Goal: Task Accomplishment & Management: Manage account settings

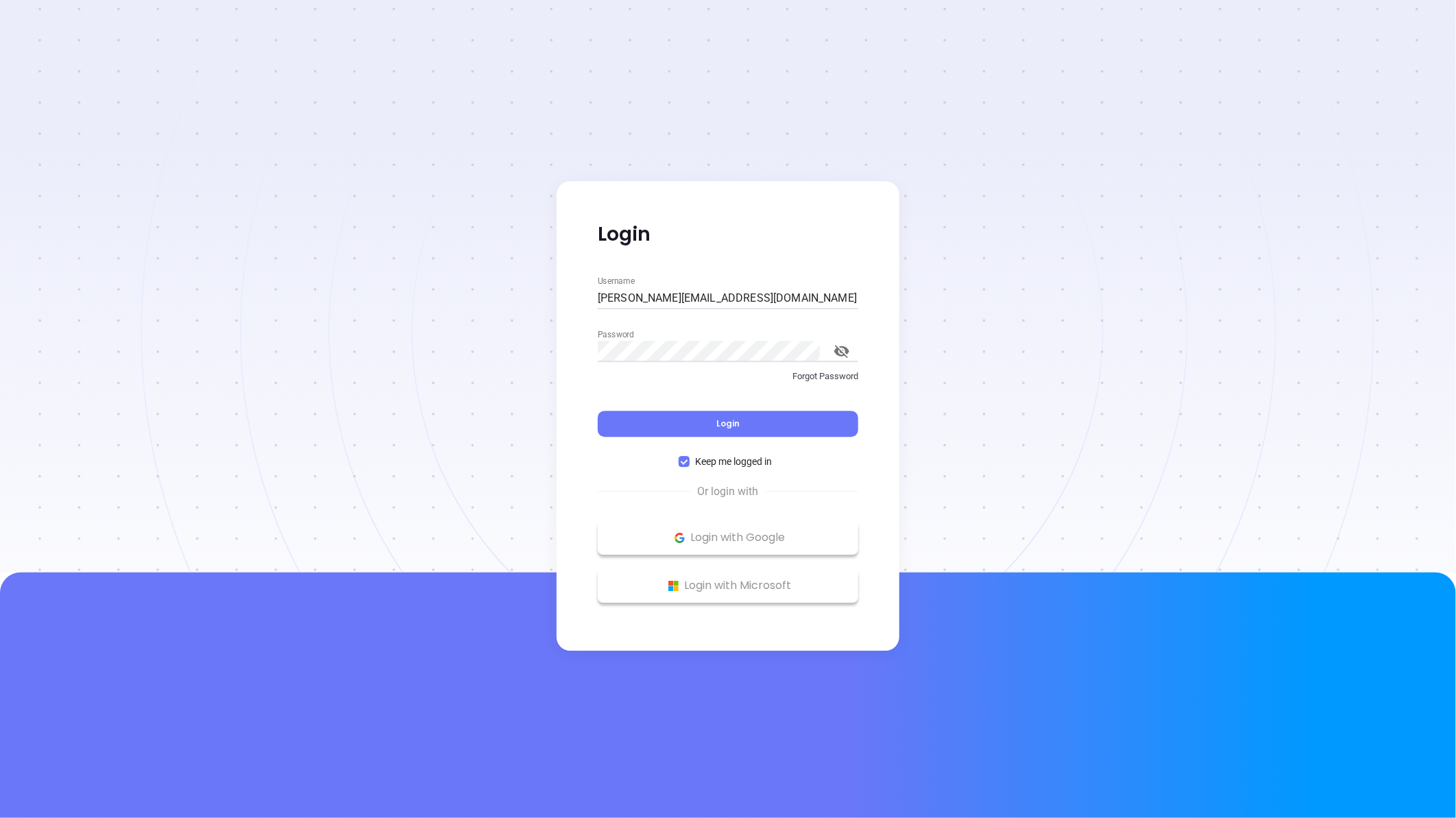
click at [717, 426] on span "Login" at bounding box center [728, 423] width 23 height 11
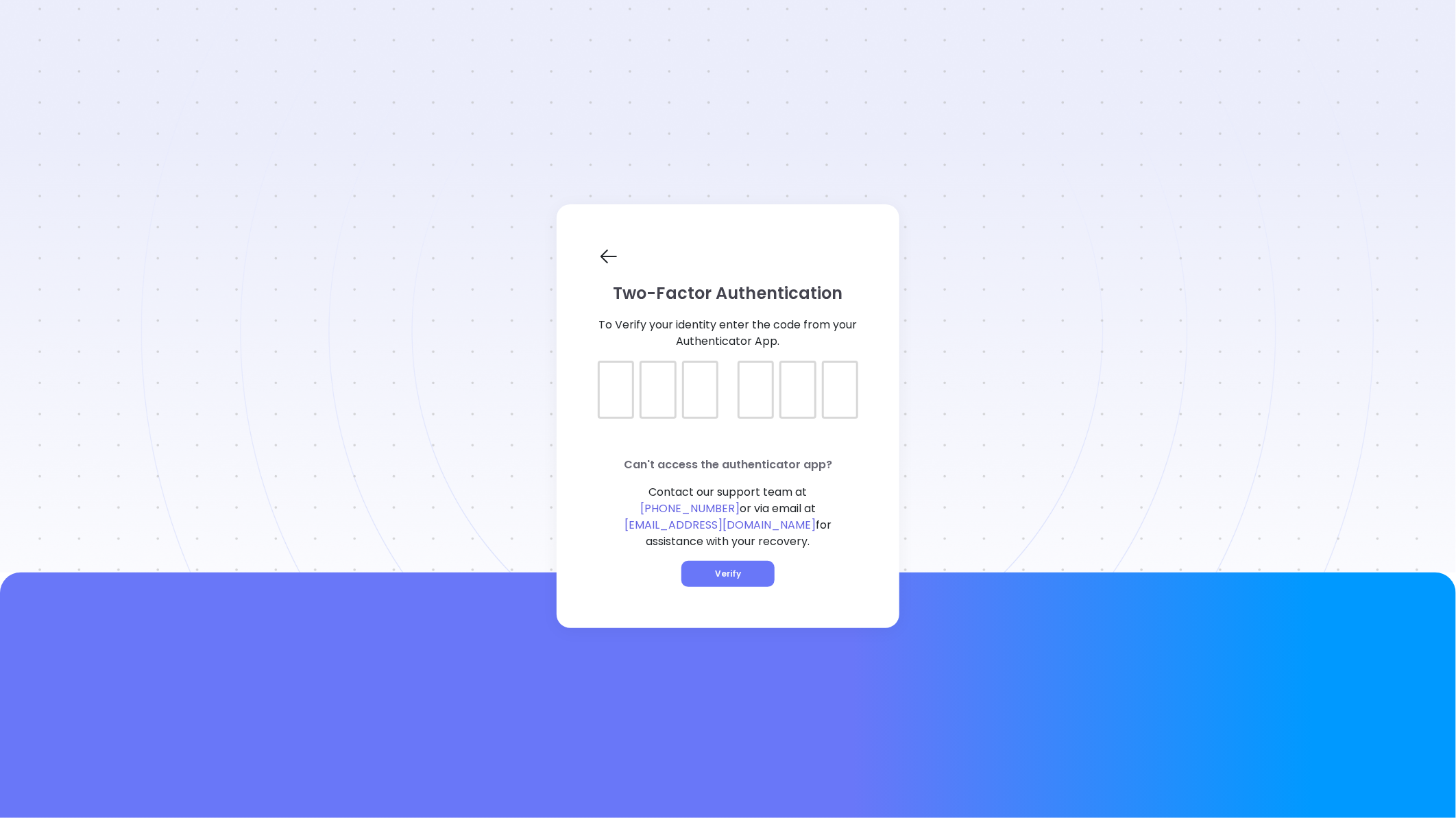
click at [615, 418] on div at bounding box center [616, 389] width 36 height 58
type input "874314"
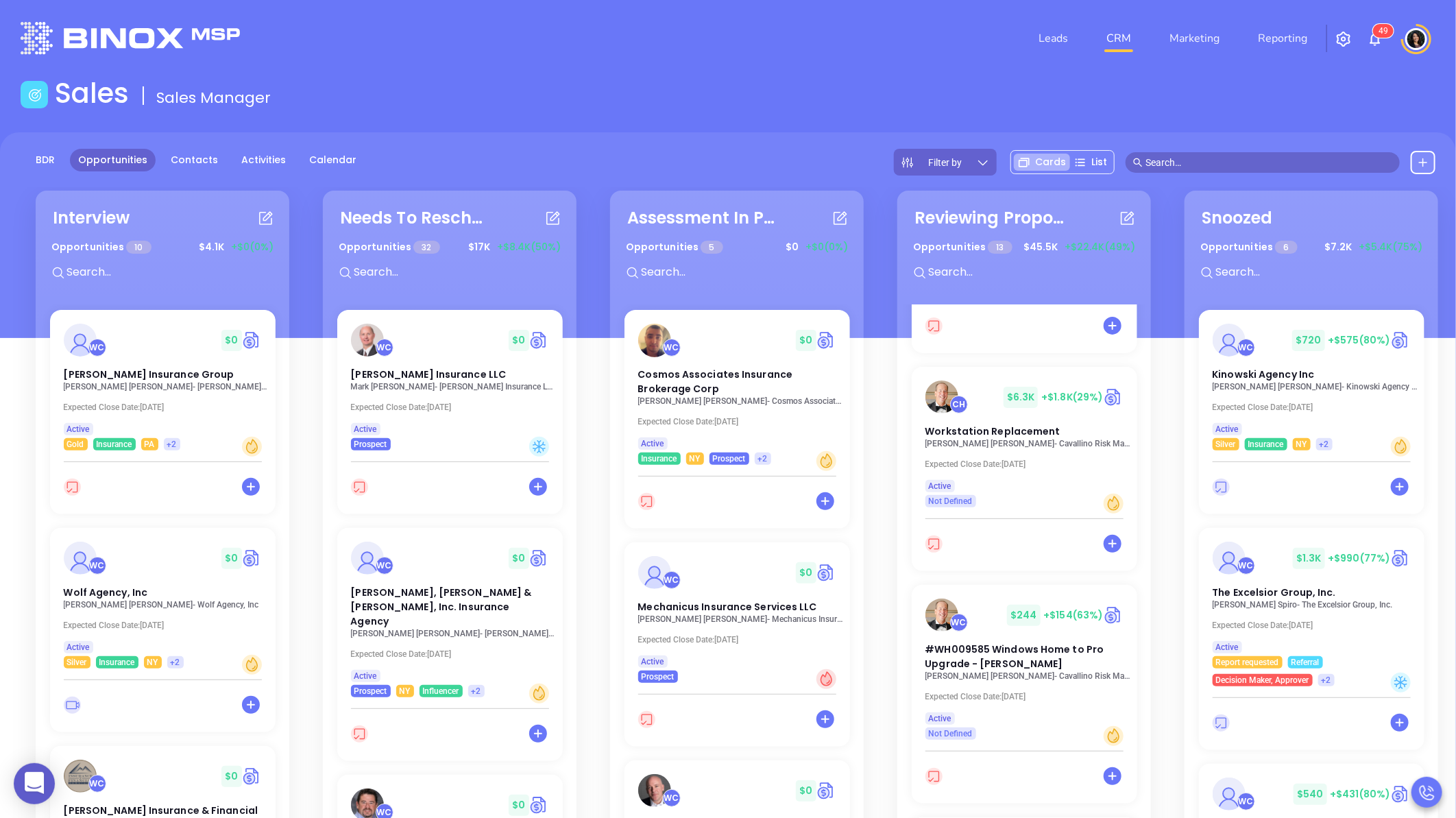
scroll to position [381, 0]
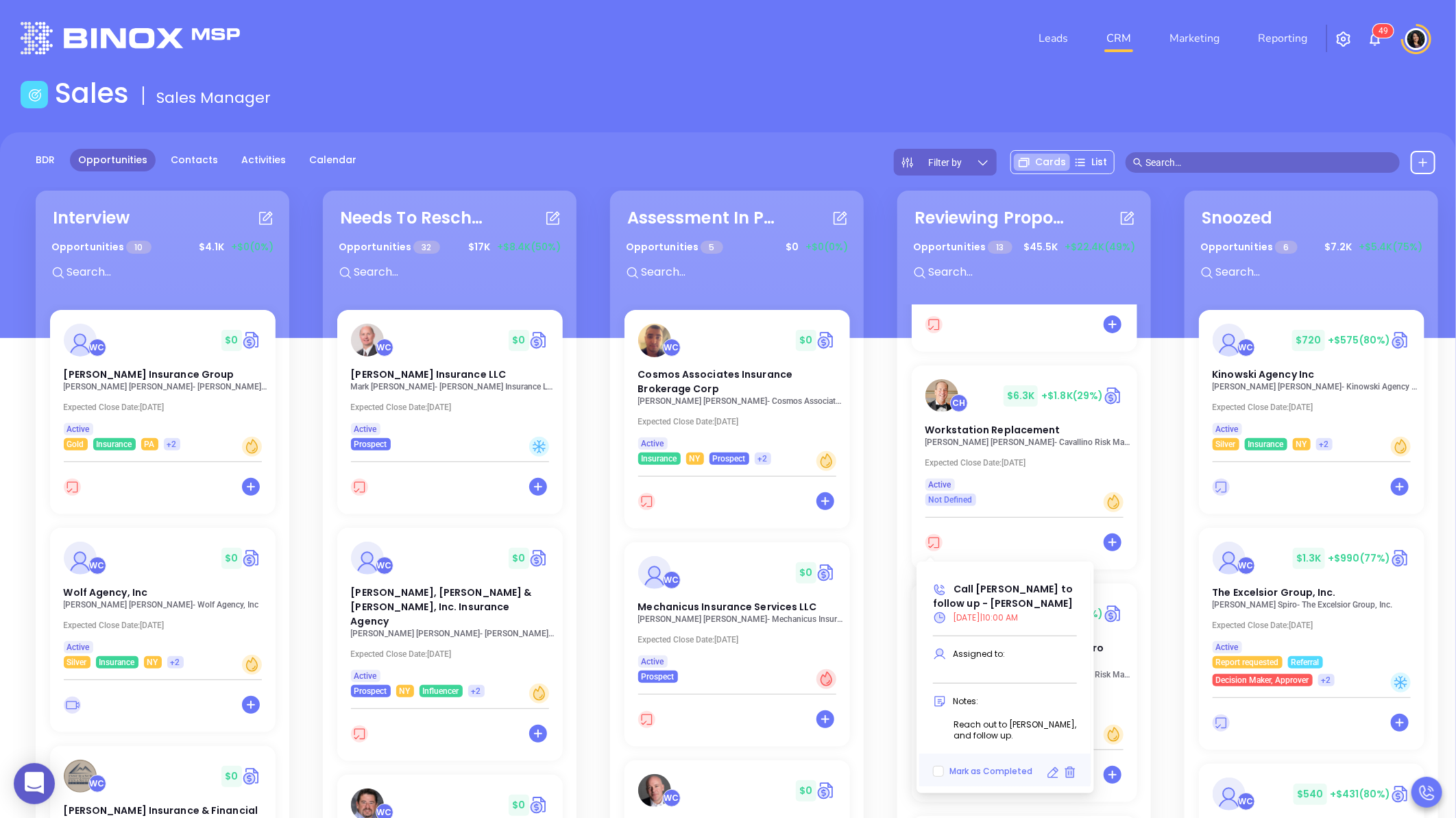
click at [1051, 766] on icon at bounding box center [1053, 772] width 14 height 14
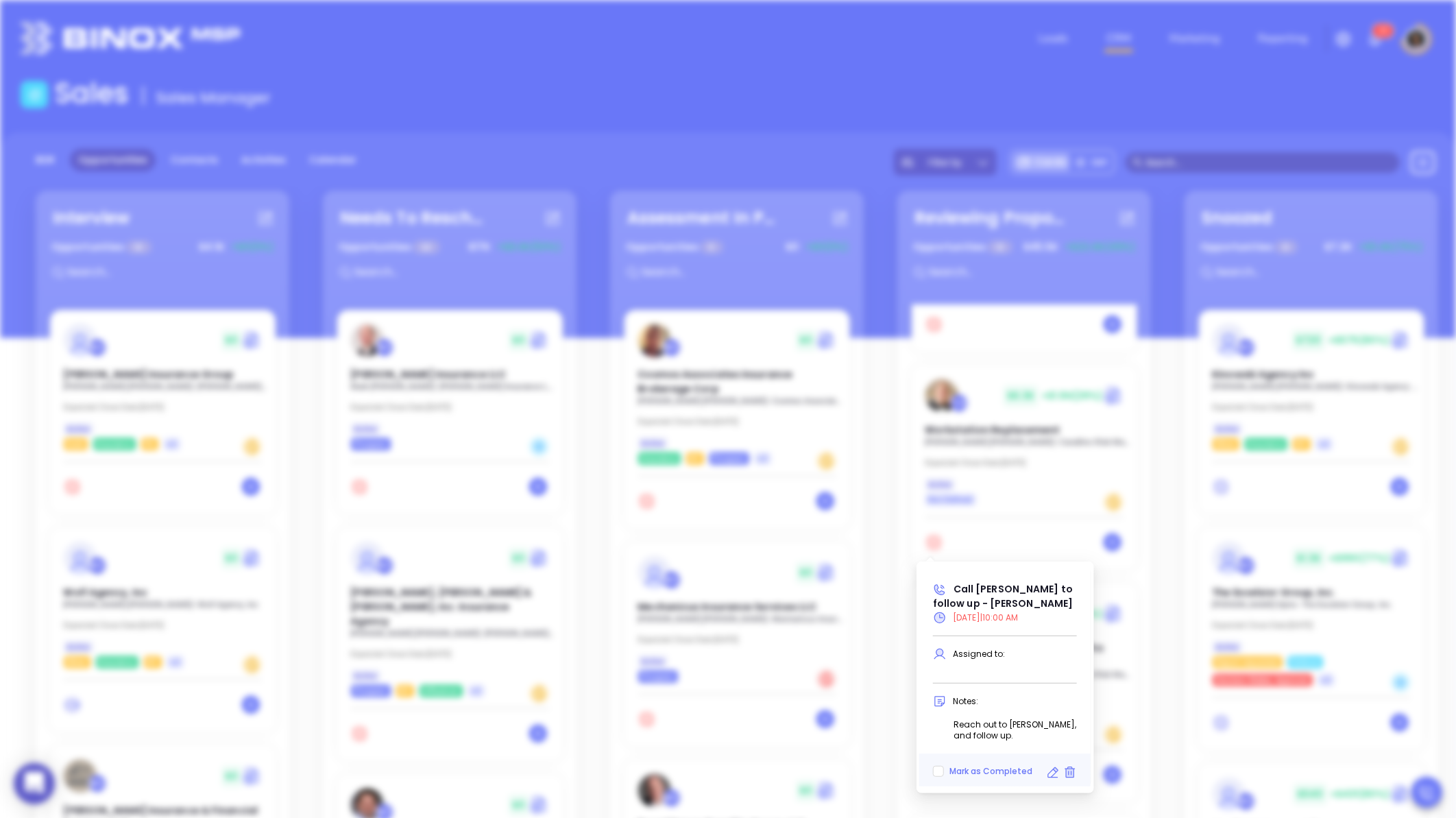
type input "[DATE]"
type input "Call [PERSON_NAME] to follow up - [PERSON_NAME]"
type input "Call"
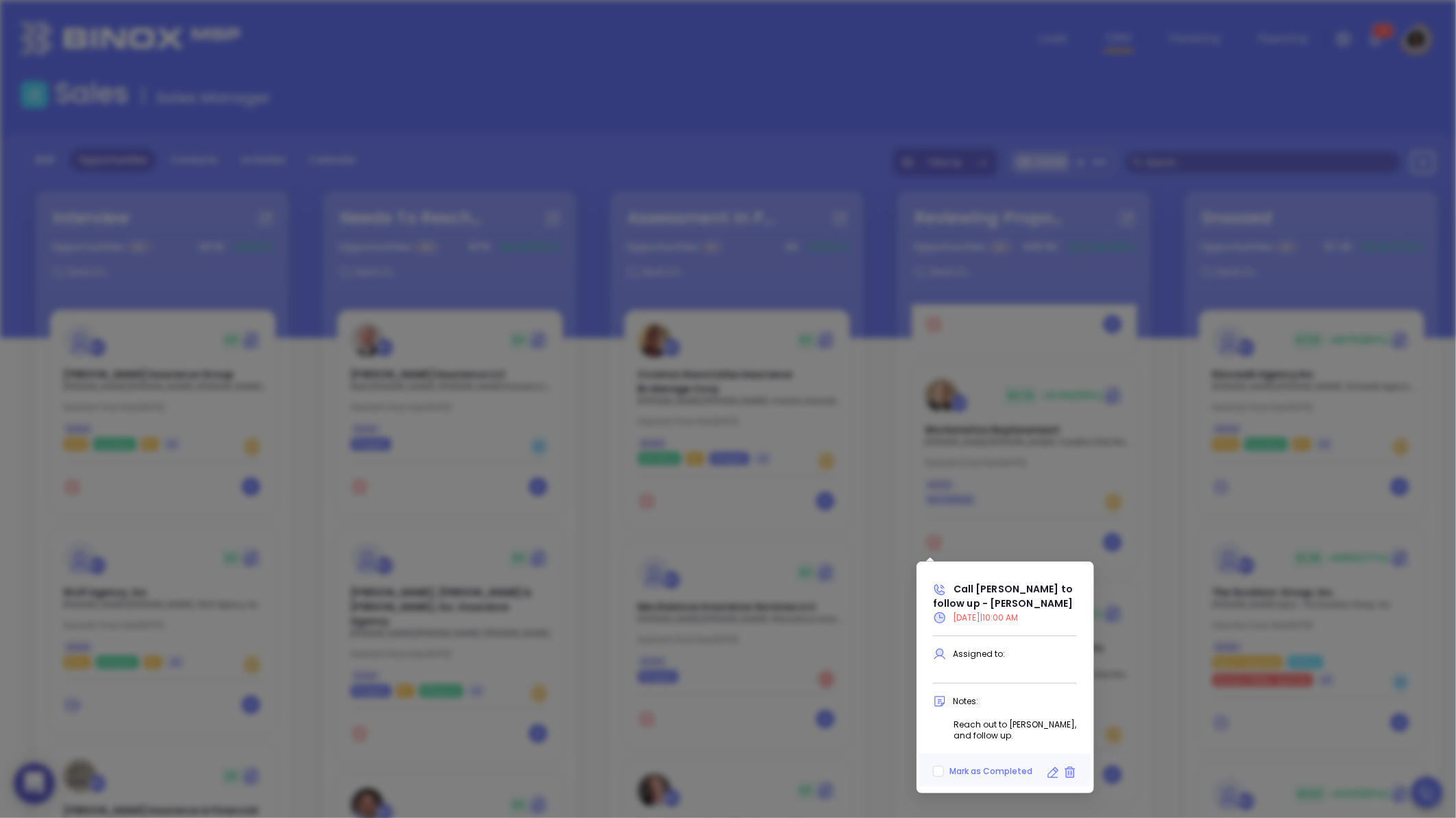
scroll to position [433, 0]
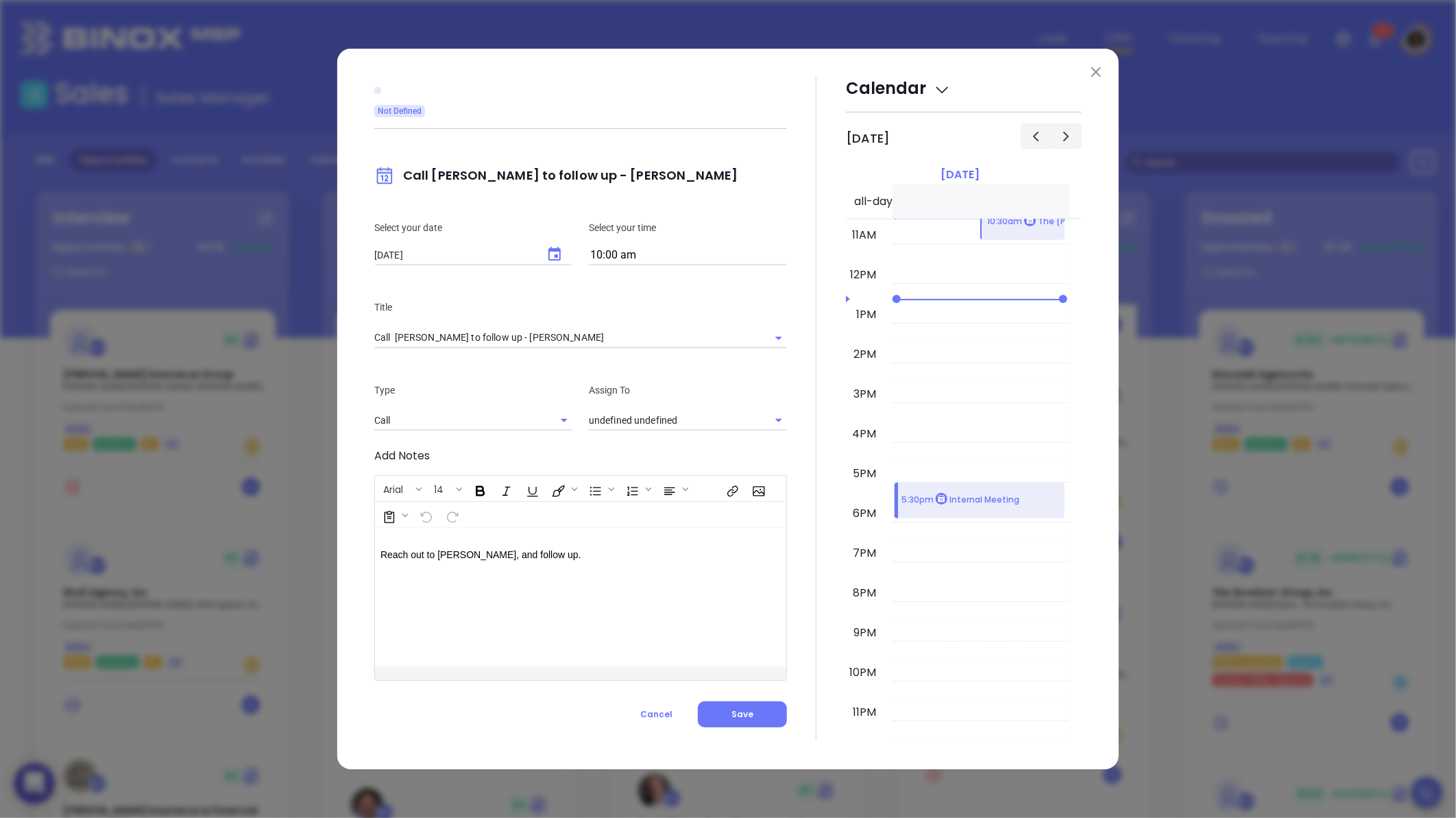
click at [563, 257] on icon "Choose date, selected date is Aug 18, 2025" at bounding box center [555, 254] width 16 height 16
click at [463, 422] on button "19" at bounding box center [460, 418] width 25 height 25
type input "[DATE]"
click at [771, 724] on button "Save" at bounding box center [742, 715] width 89 height 26
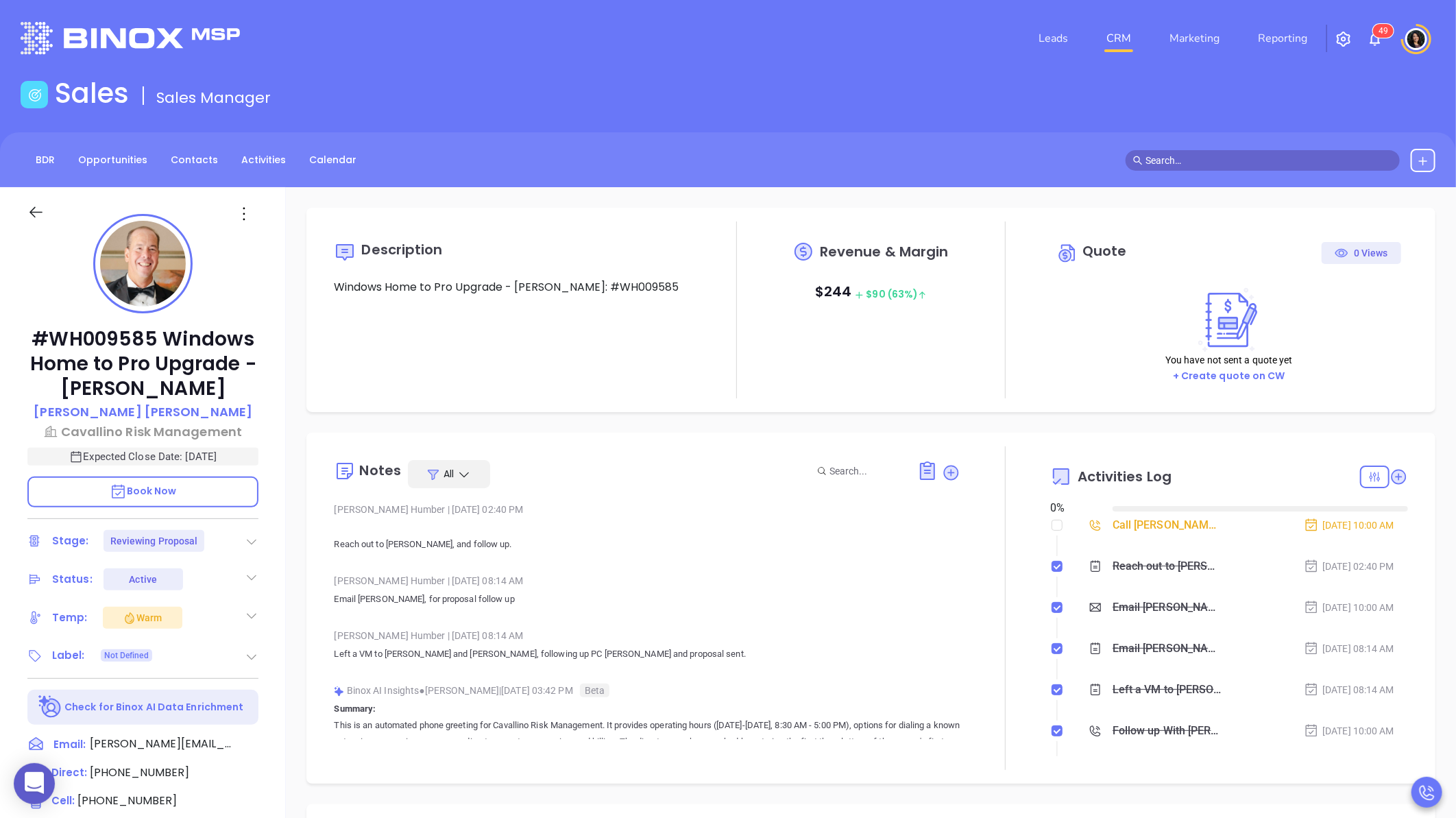
type input "[DATE]"
click at [245, 537] on icon at bounding box center [251, 542] width 14 height 14
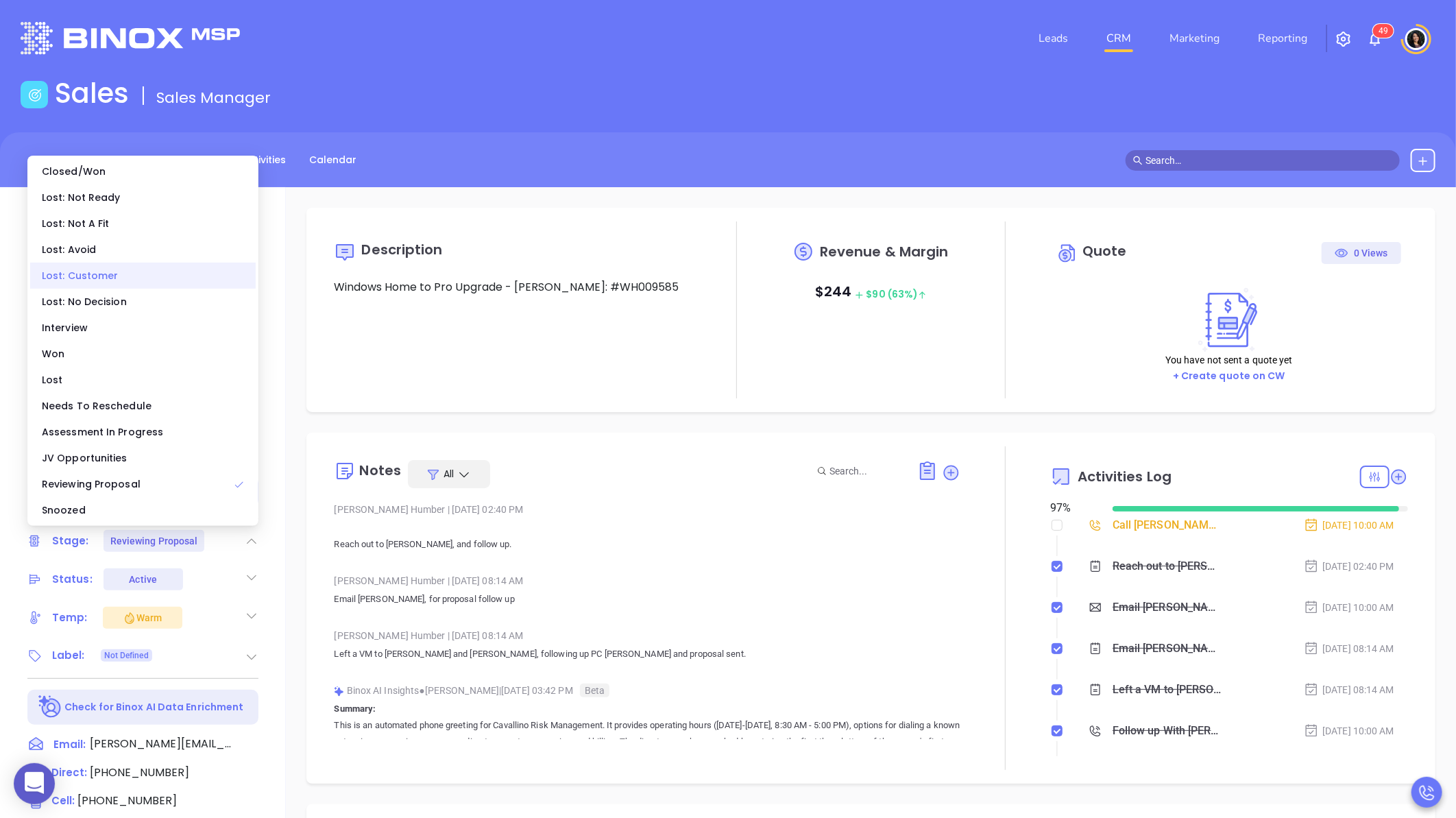
type input "[PERSON_NAME]"
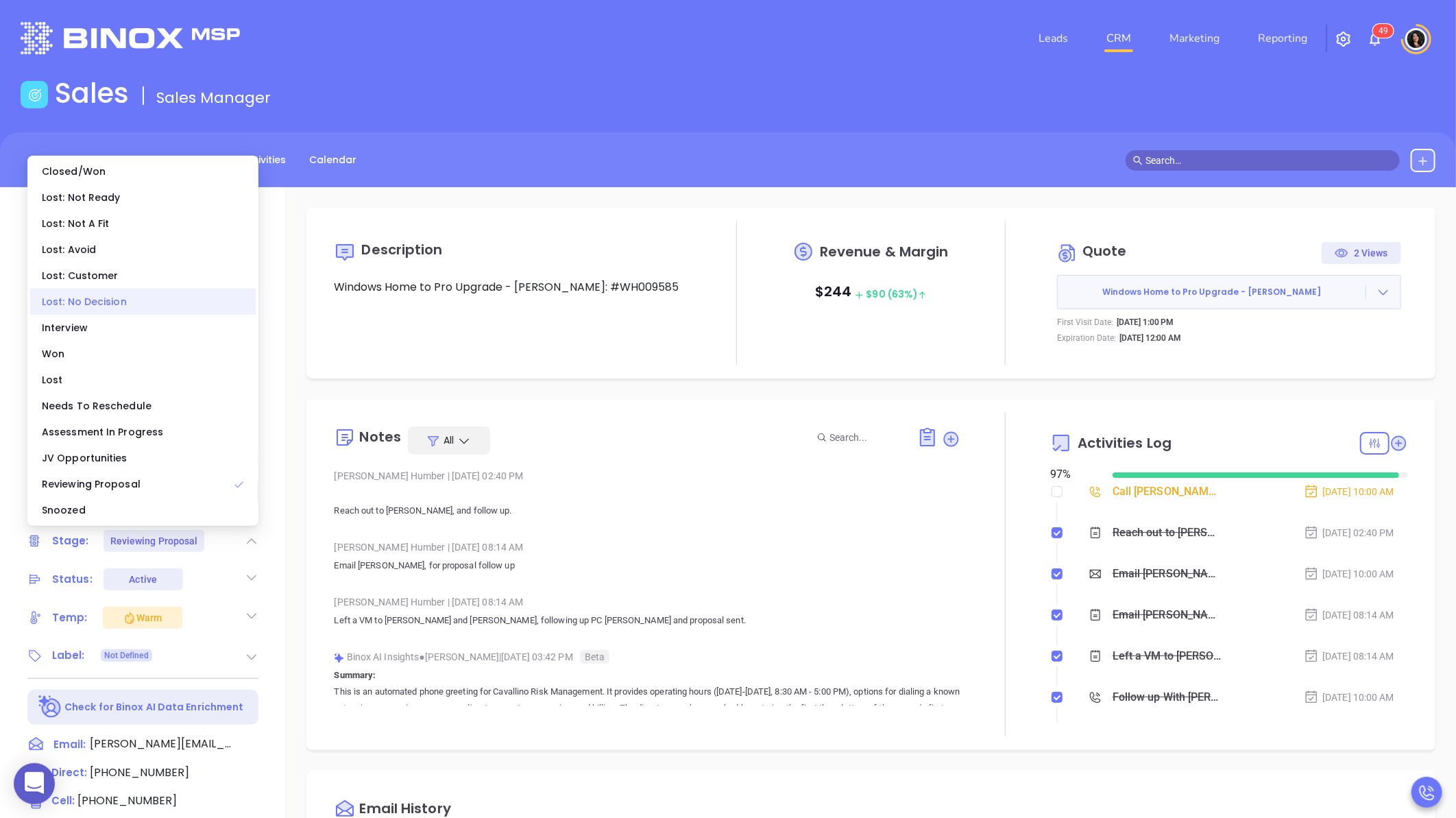
click at [133, 300] on div "Lost: No Decision" at bounding box center [143, 302] width 226 height 26
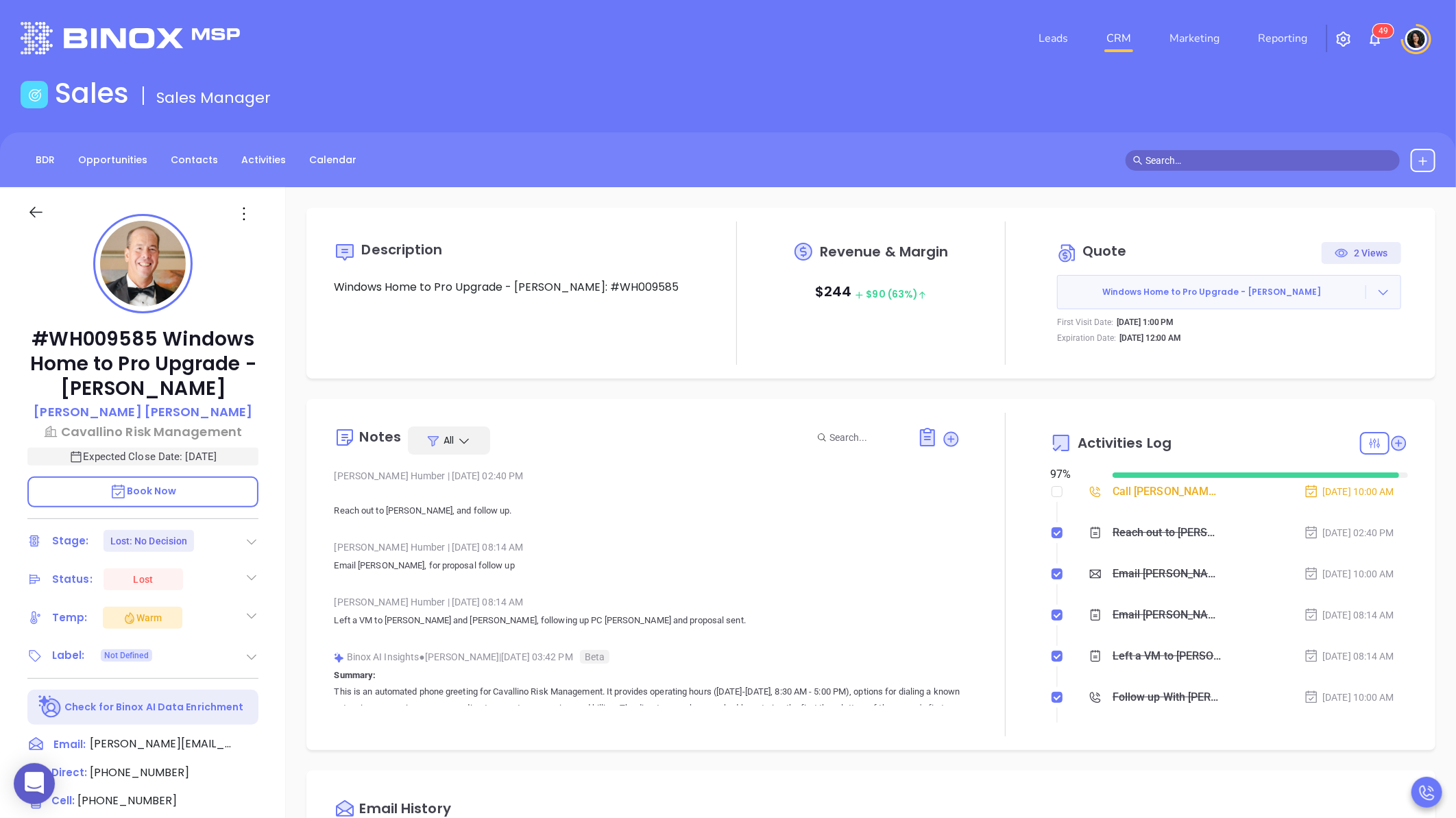
click at [1127, 31] on link "CRM" at bounding box center [1119, 38] width 35 height 27
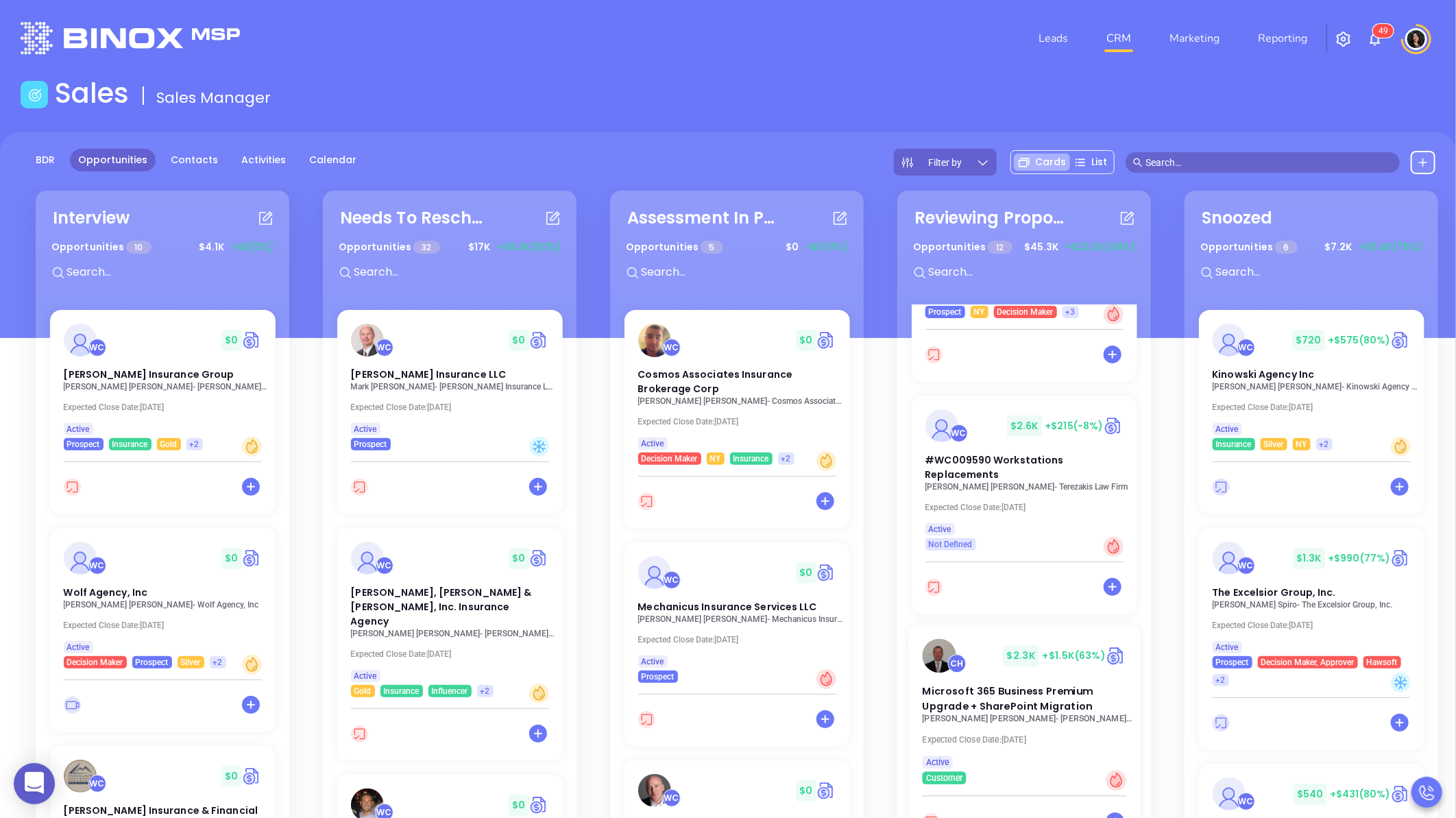
scroll to position [456, 0]
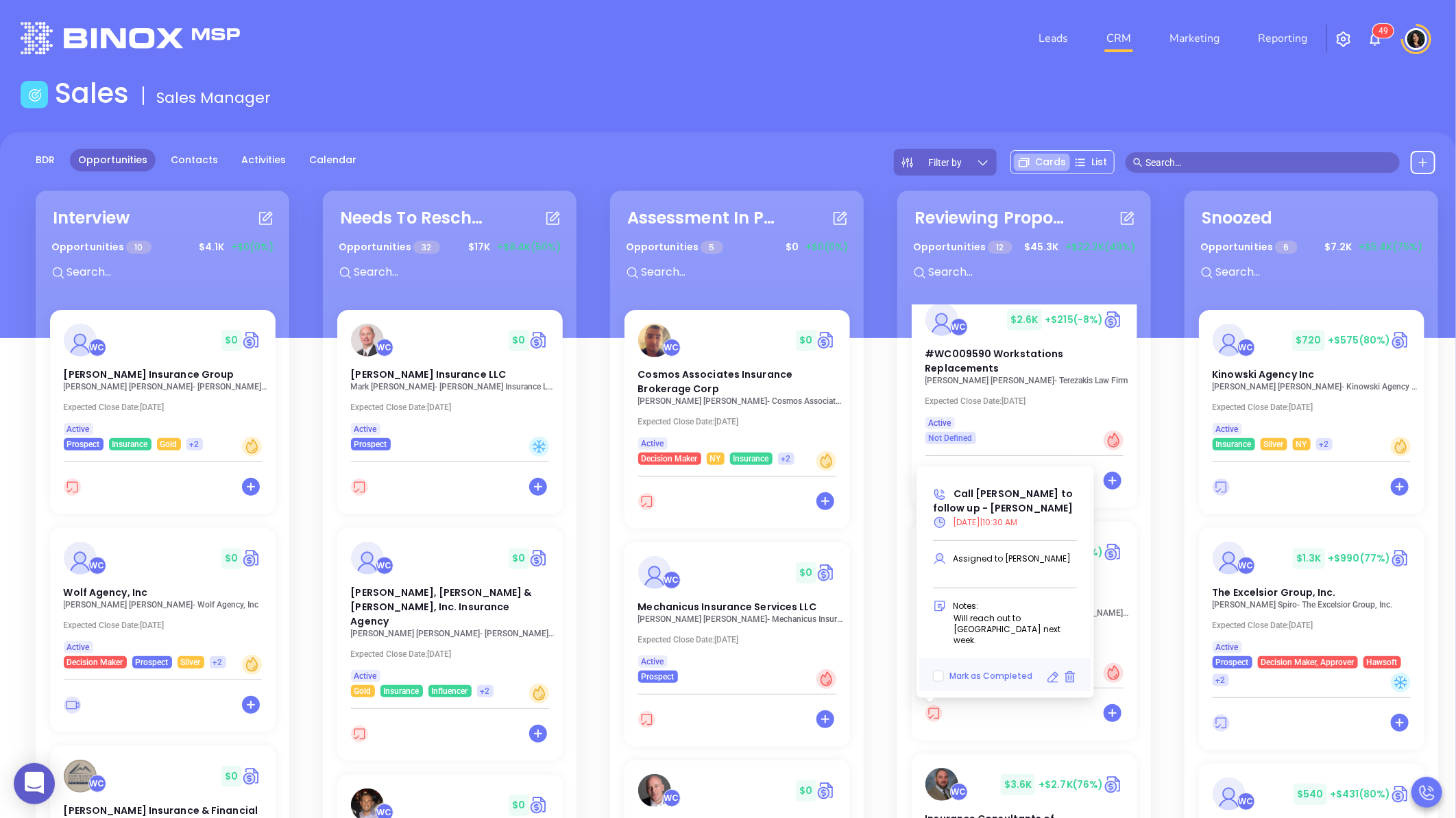
click at [1055, 679] on icon at bounding box center [1053, 677] width 14 height 14
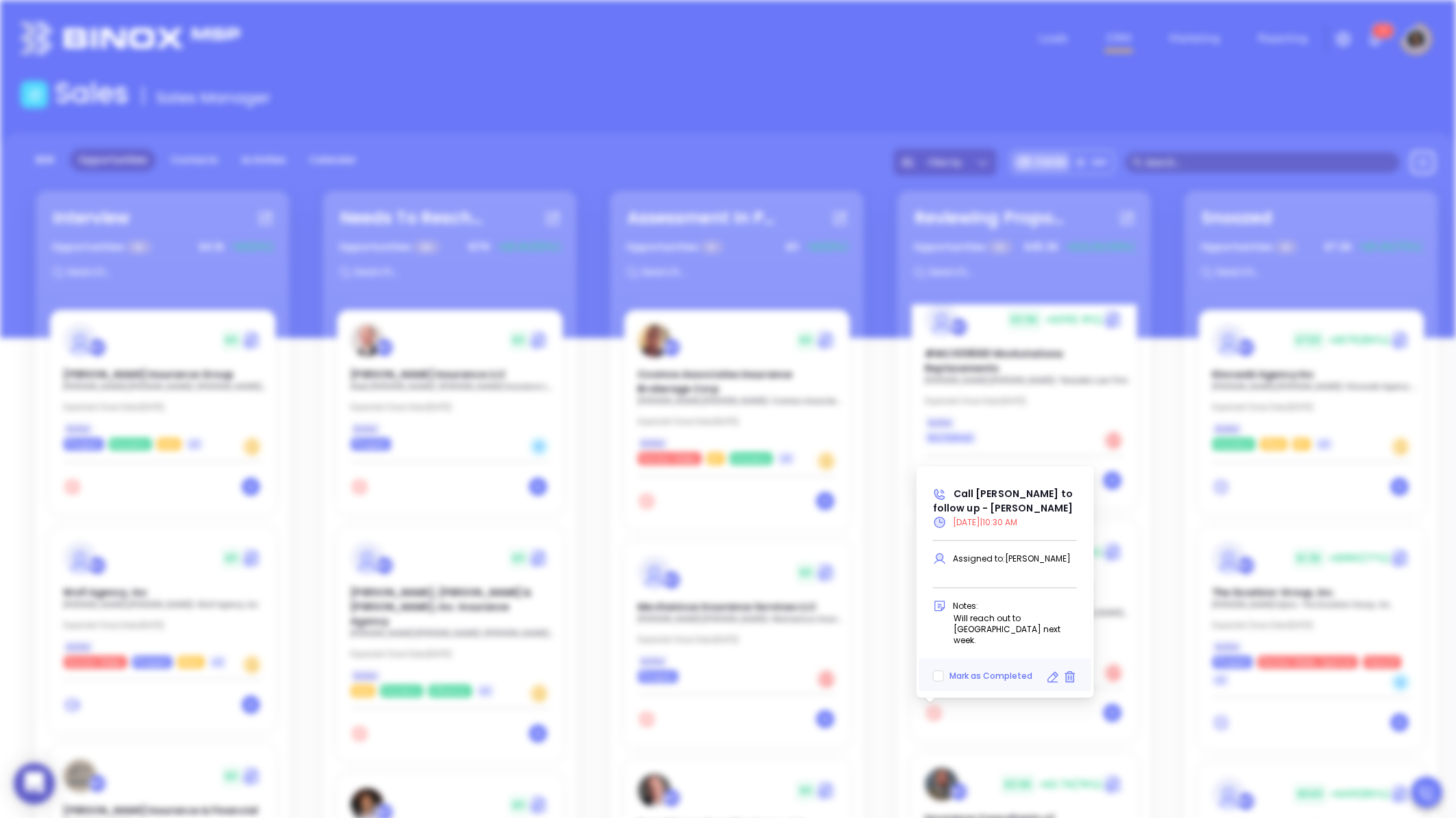
type input "[DATE]"
type input "Call [PERSON_NAME] to follow up - [PERSON_NAME]"
type input "Call"
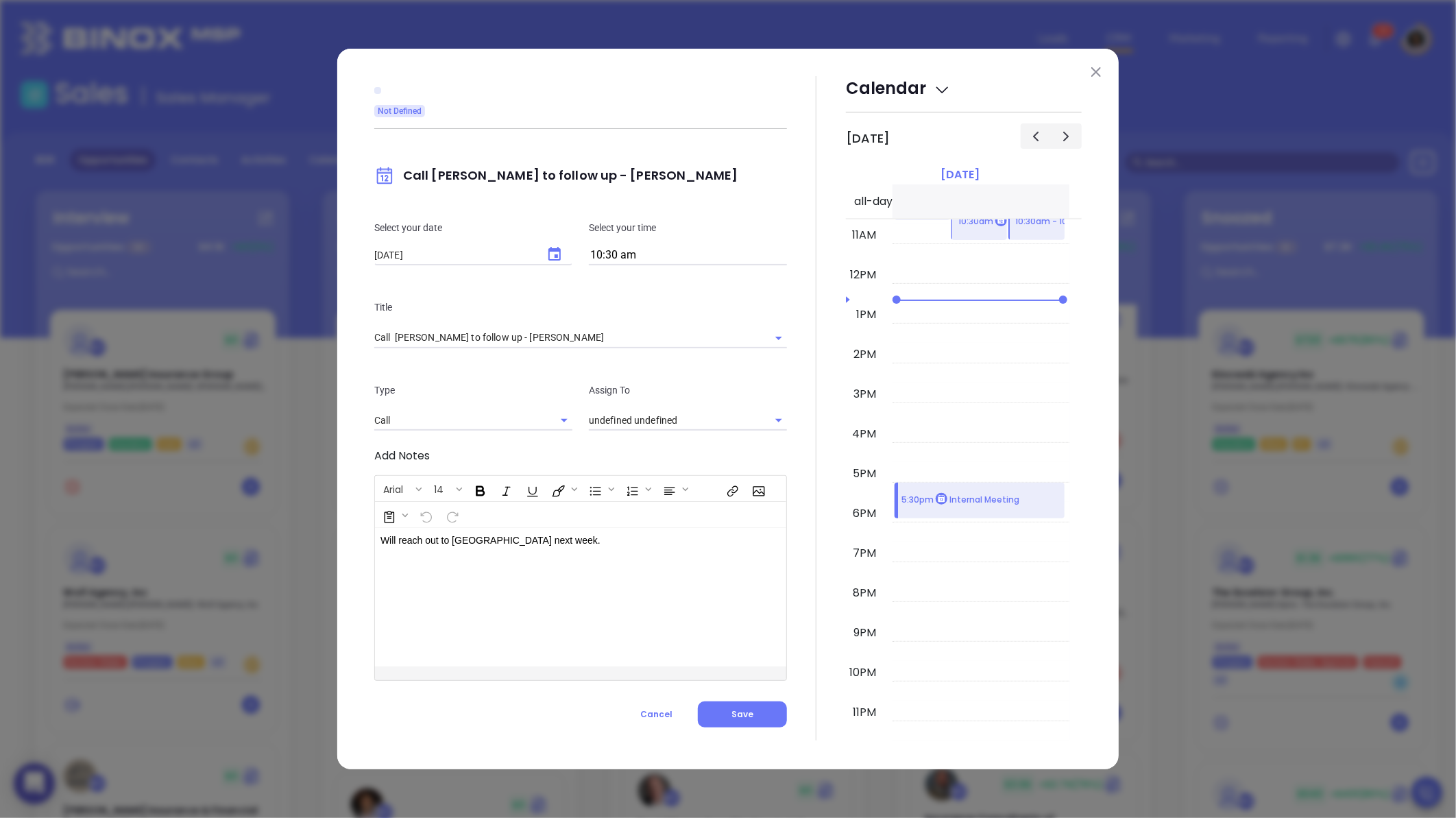
type input "[PERSON_NAME]"
click at [562, 254] on icon "Choose date, selected date is Aug 18, 2025" at bounding box center [555, 254] width 16 height 16
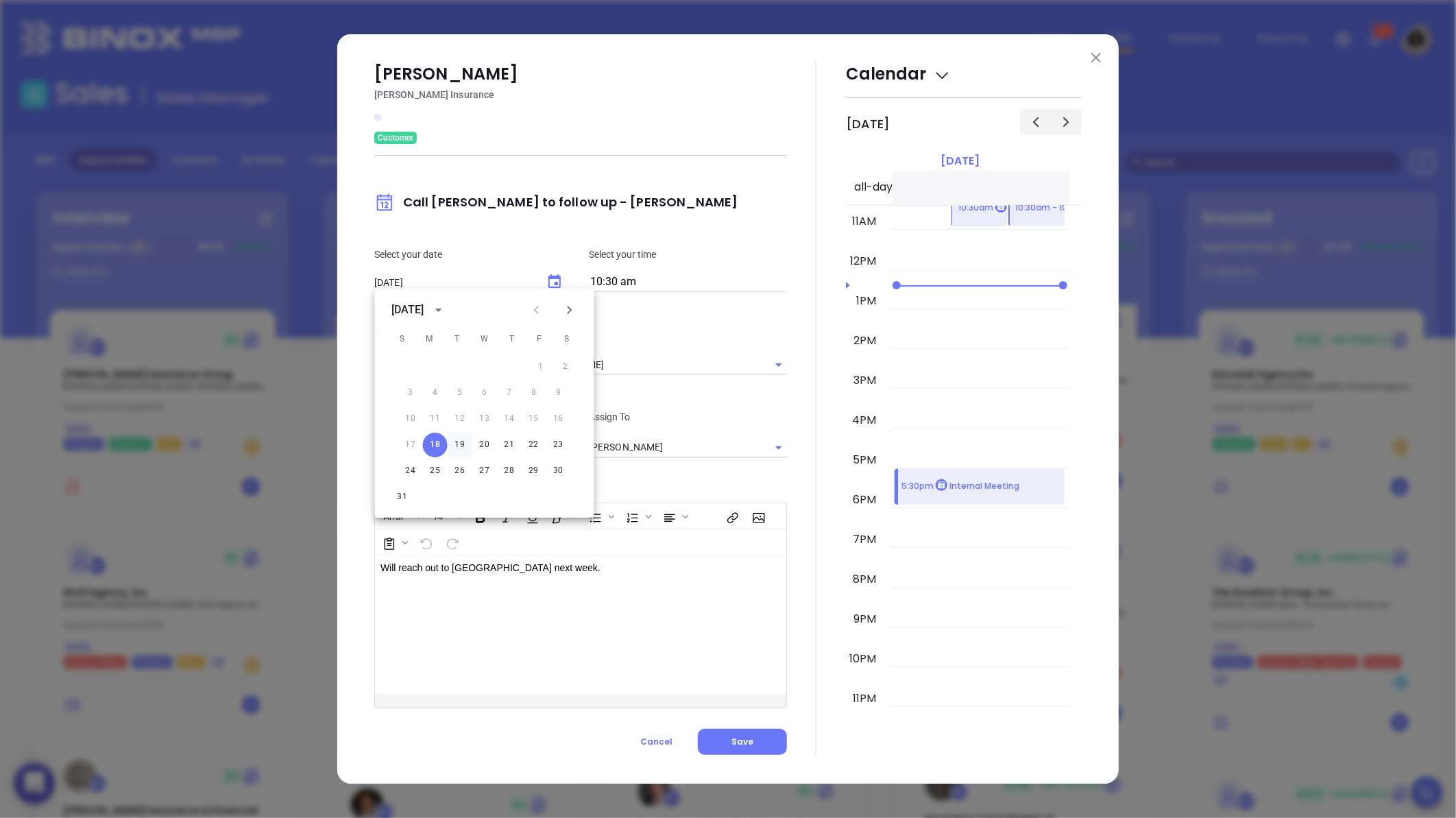
click at [462, 441] on button "19" at bounding box center [460, 445] width 25 height 25
type input "[DATE]"
click at [728, 736] on button "Save" at bounding box center [742, 742] width 89 height 26
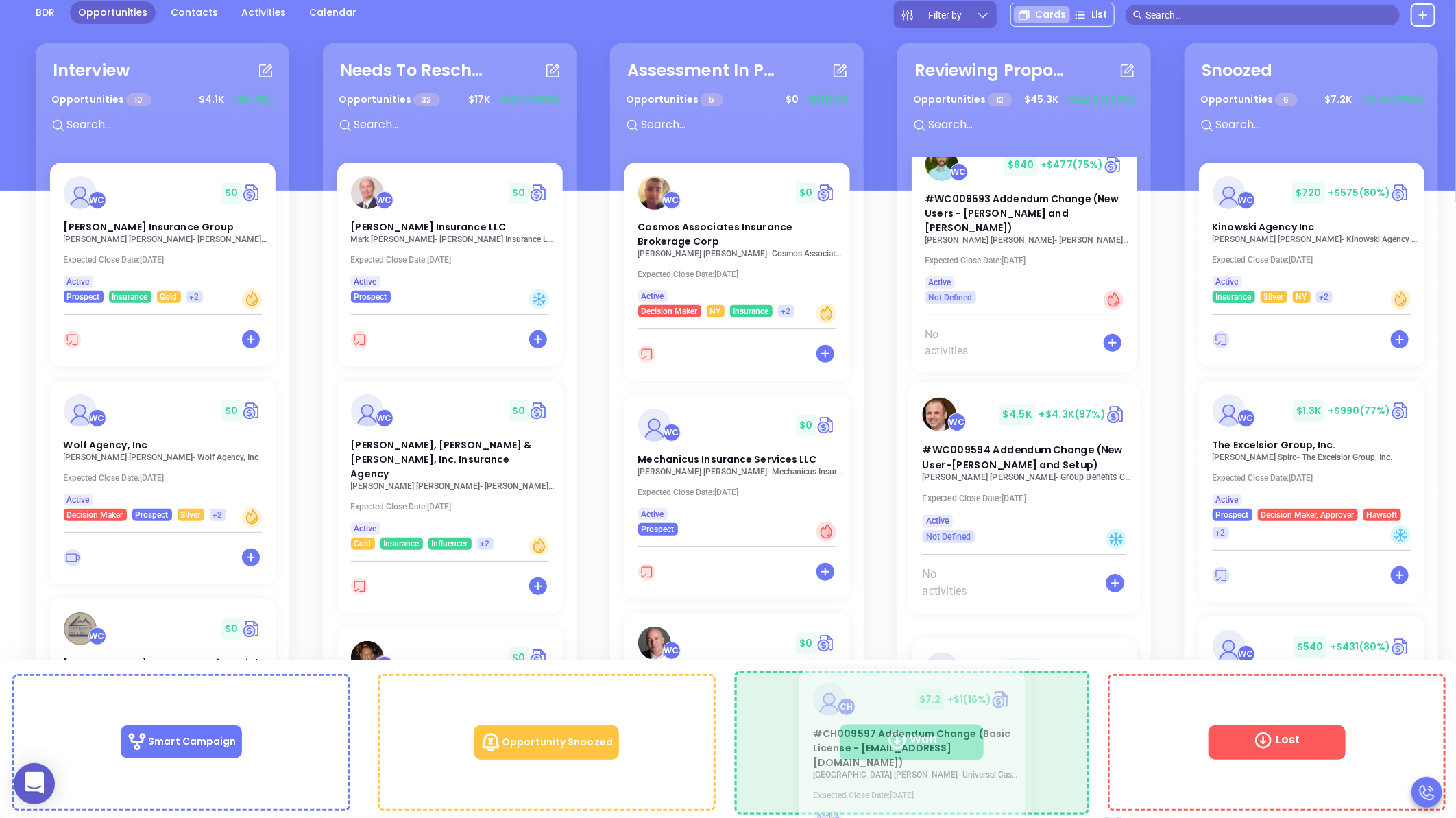
scroll to position [158, 0]
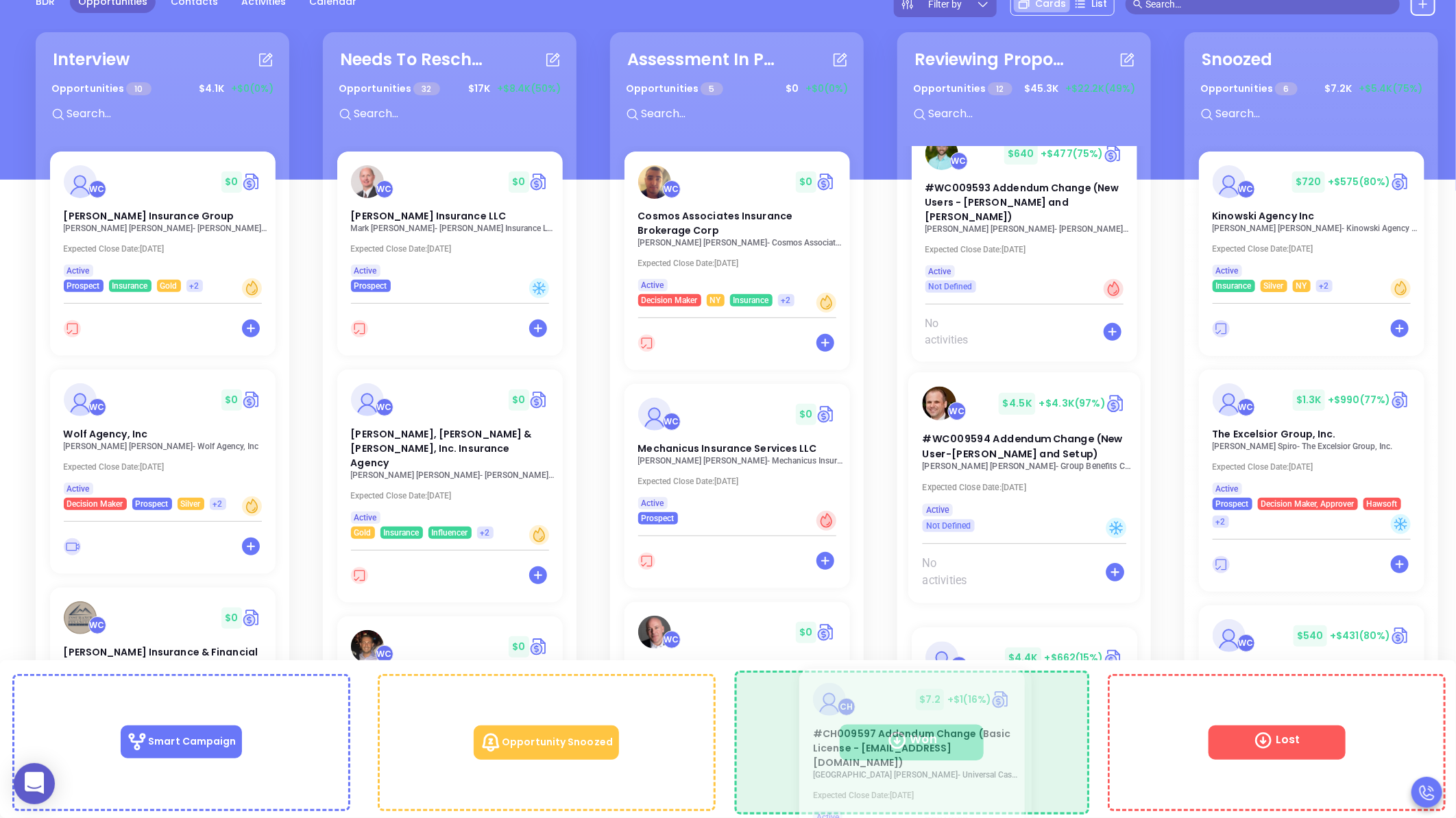
drag, startPoint x: 1008, startPoint y: 468, endPoint x: 897, endPoint y: 697, distance: 254.5
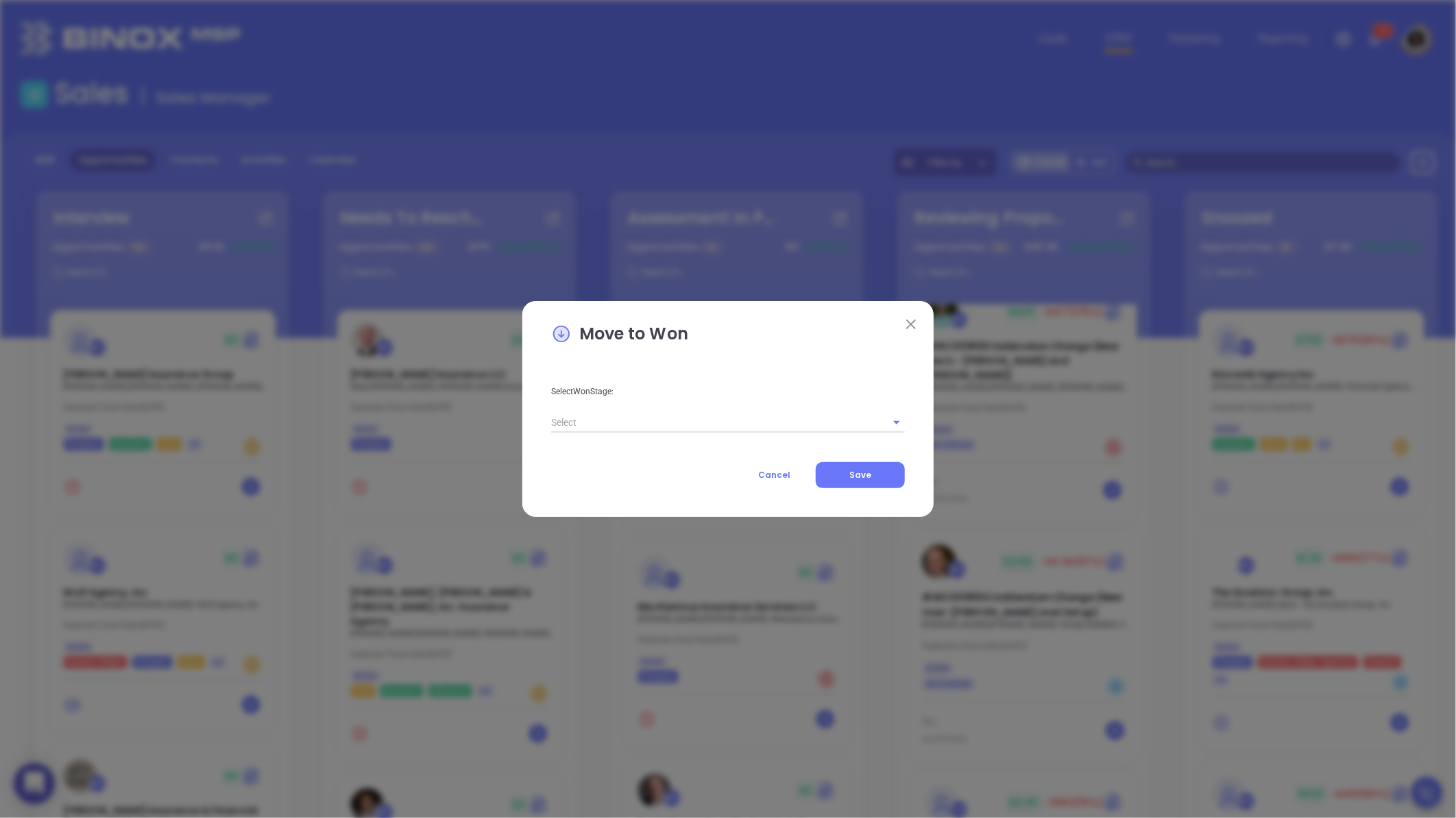
scroll to position [2059, 0]
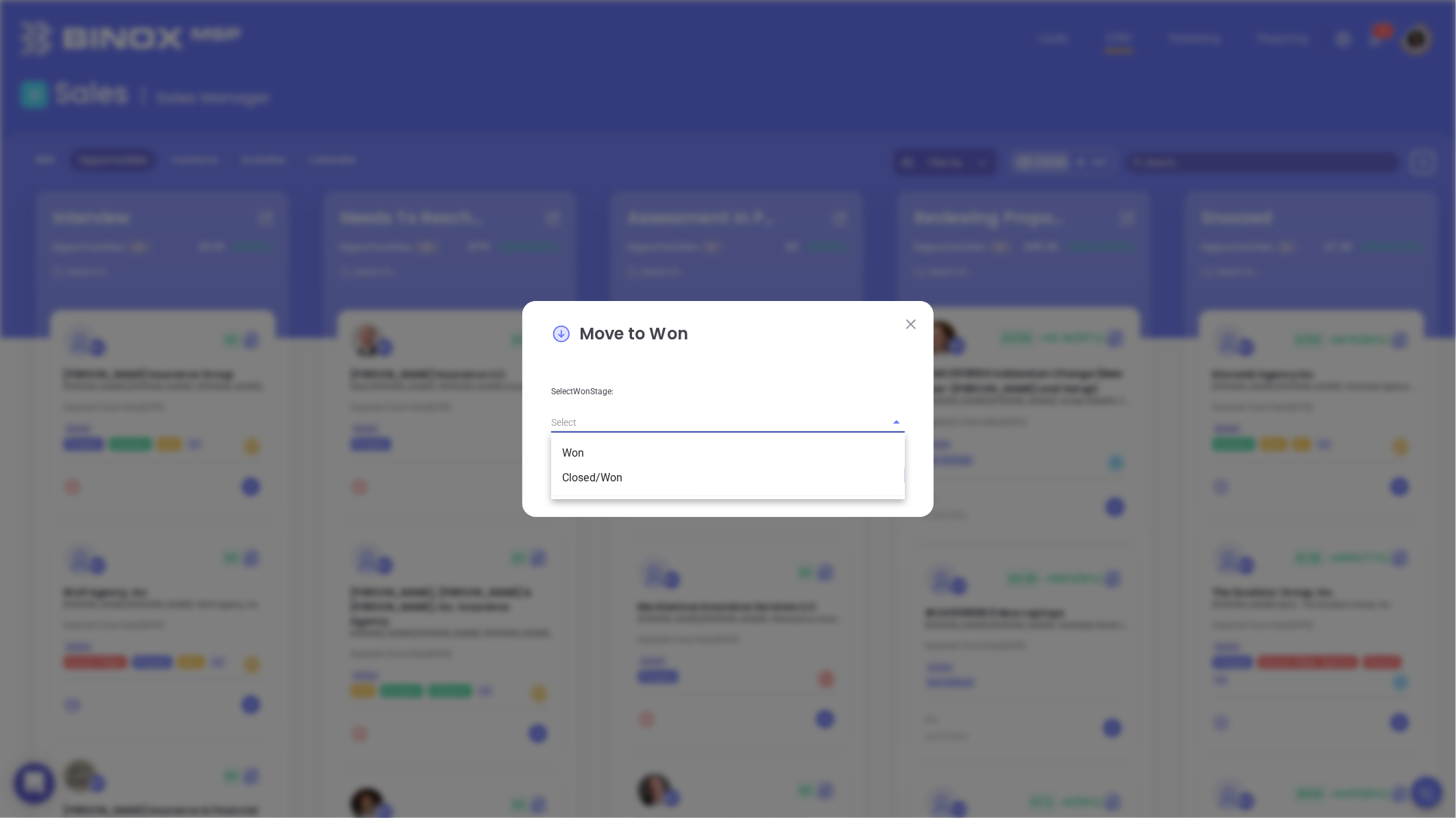
click at [771, 427] on input "text" at bounding box center [709, 422] width 315 height 20
click at [639, 487] on li "Closed/Won" at bounding box center [728, 478] width 354 height 25
type input "Closed/Won"
click at [874, 471] on button "Save" at bounding box center [860, 475] width 89 height 26
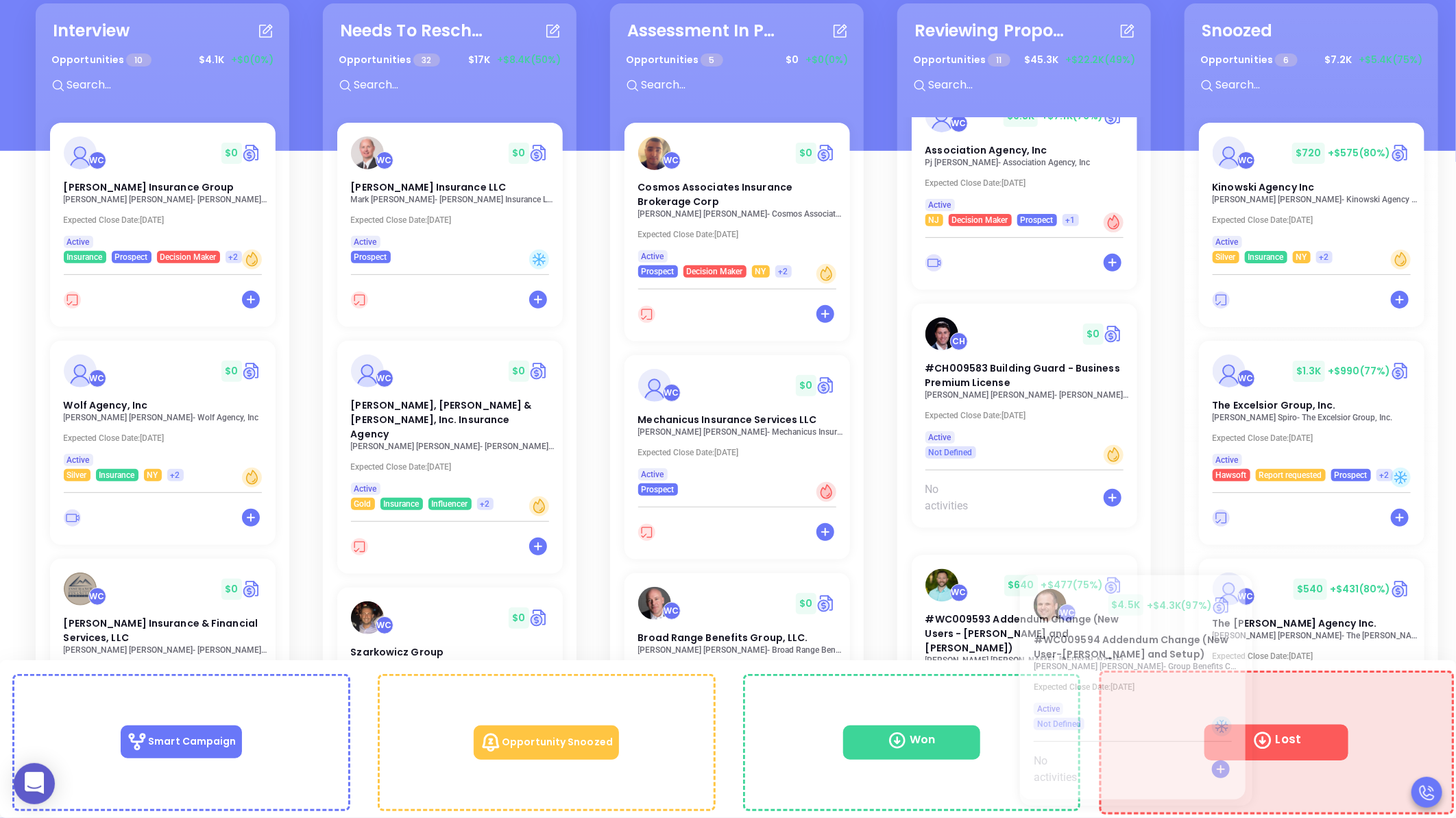
scroll to position [1376, 0]
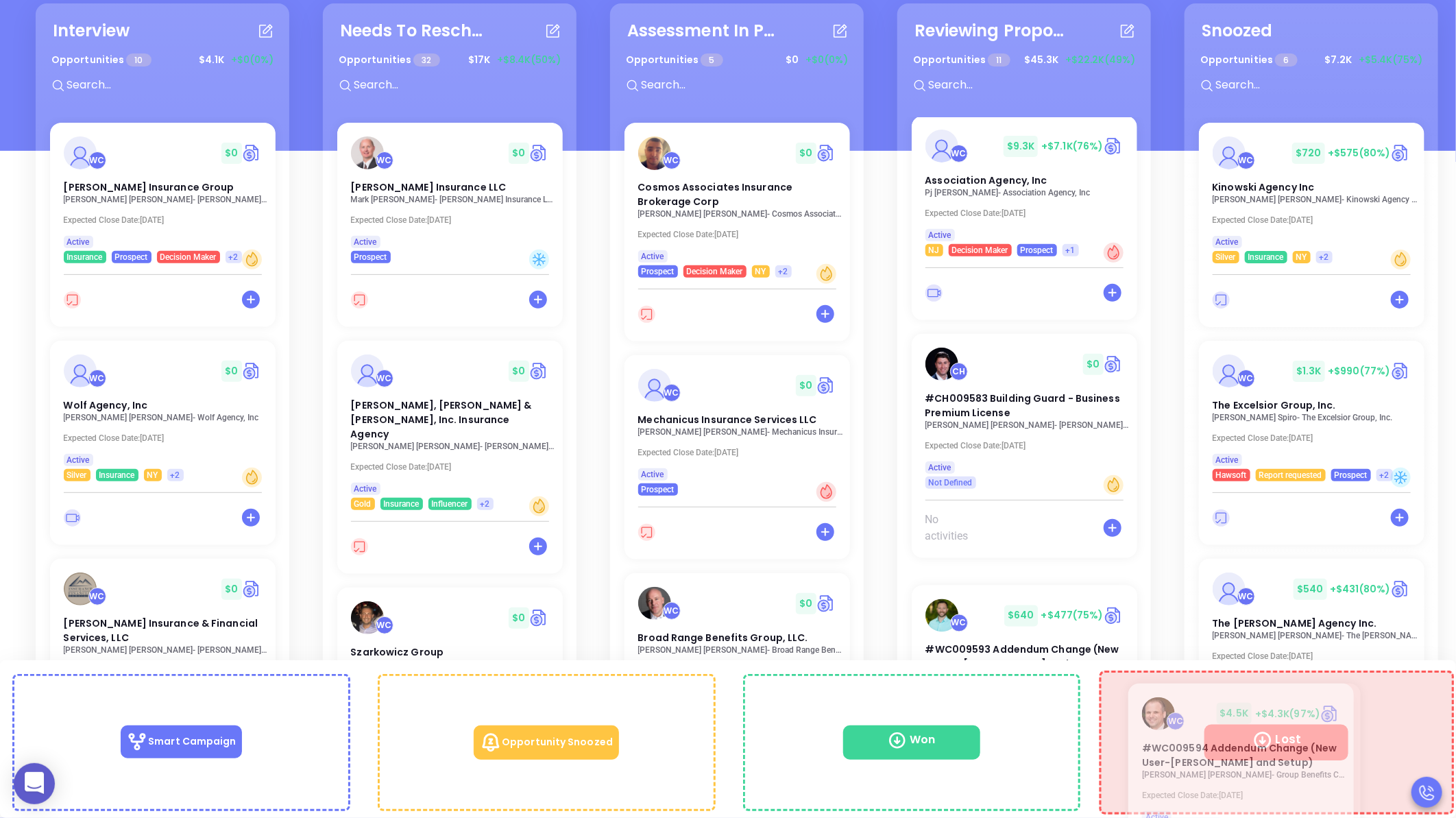
drag, startPoint x: 985, startPoint y: 375, endPoint x: 1202, endPoint y: 726, distance: 412.7
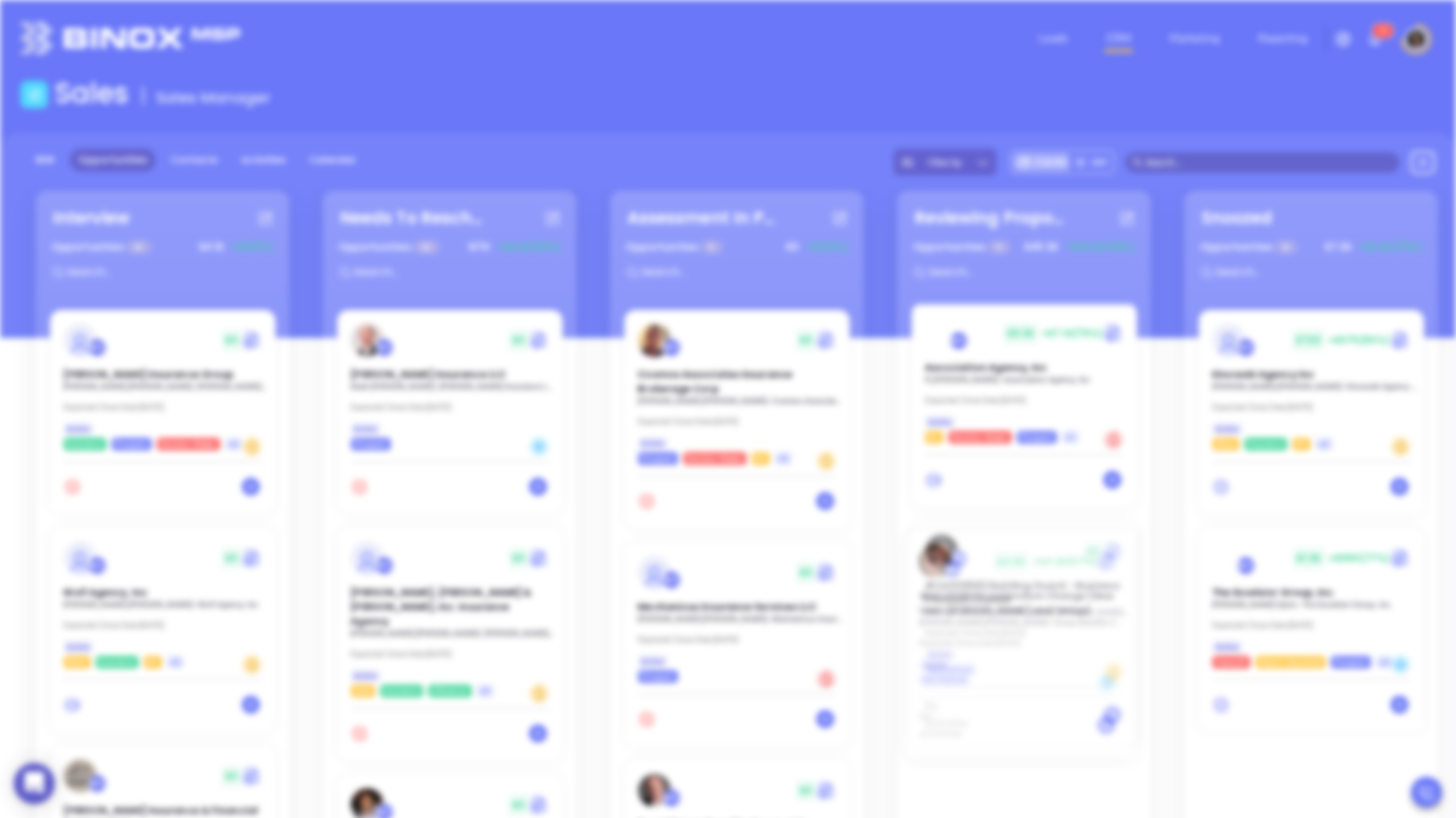
scroll to position [0, 0]
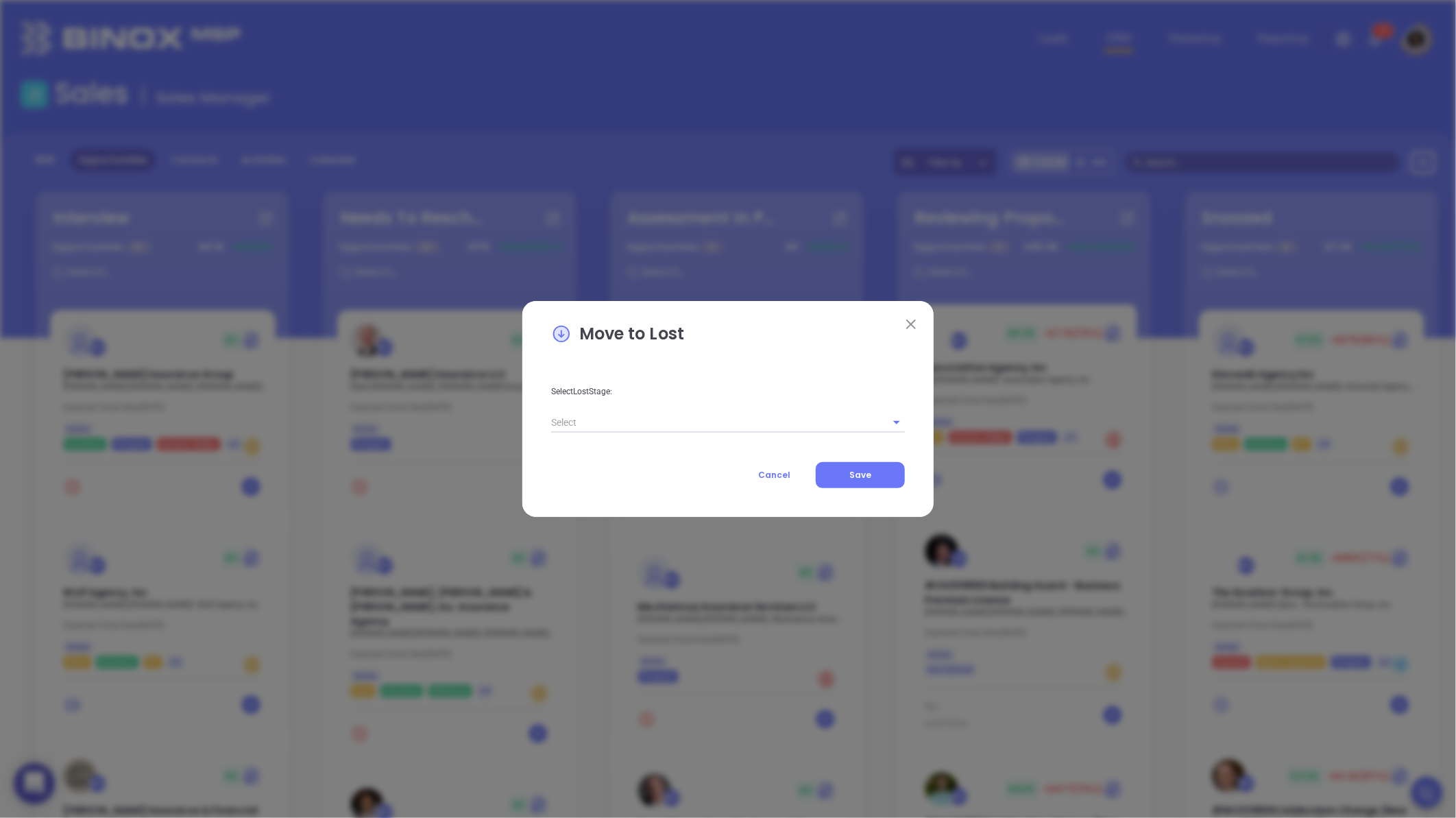
click at [634, 417] on span "Surveys" at bounding box center [634, 423] width 11 height 22
type input "[DATE]"
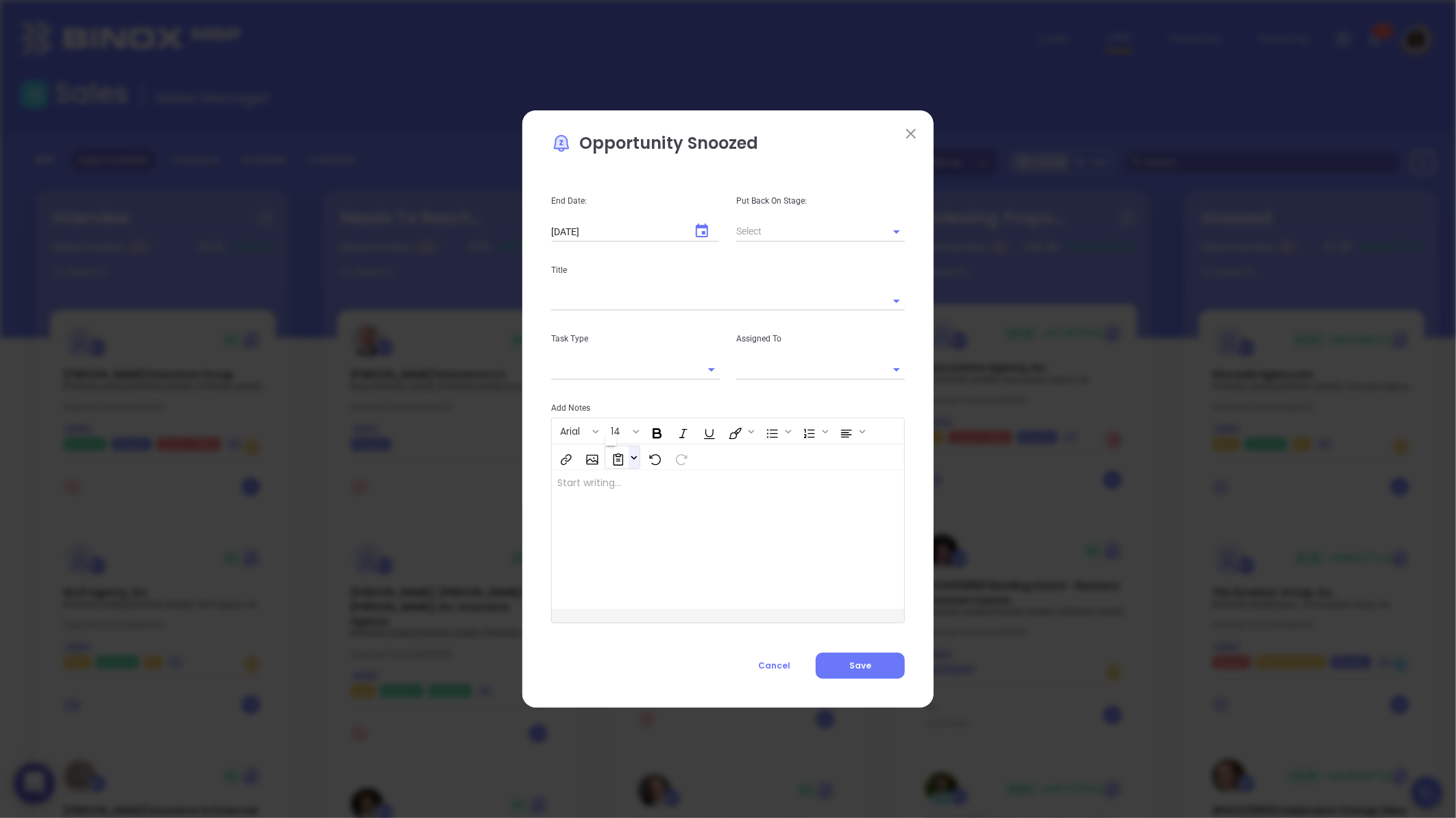
scroll to position [1362, 0]
type input "[object Object]"
type input "[PERSON_NAME]"
click at [771, 672] on button "Cancel" at bounding box center [774, 665] width 83 height 26
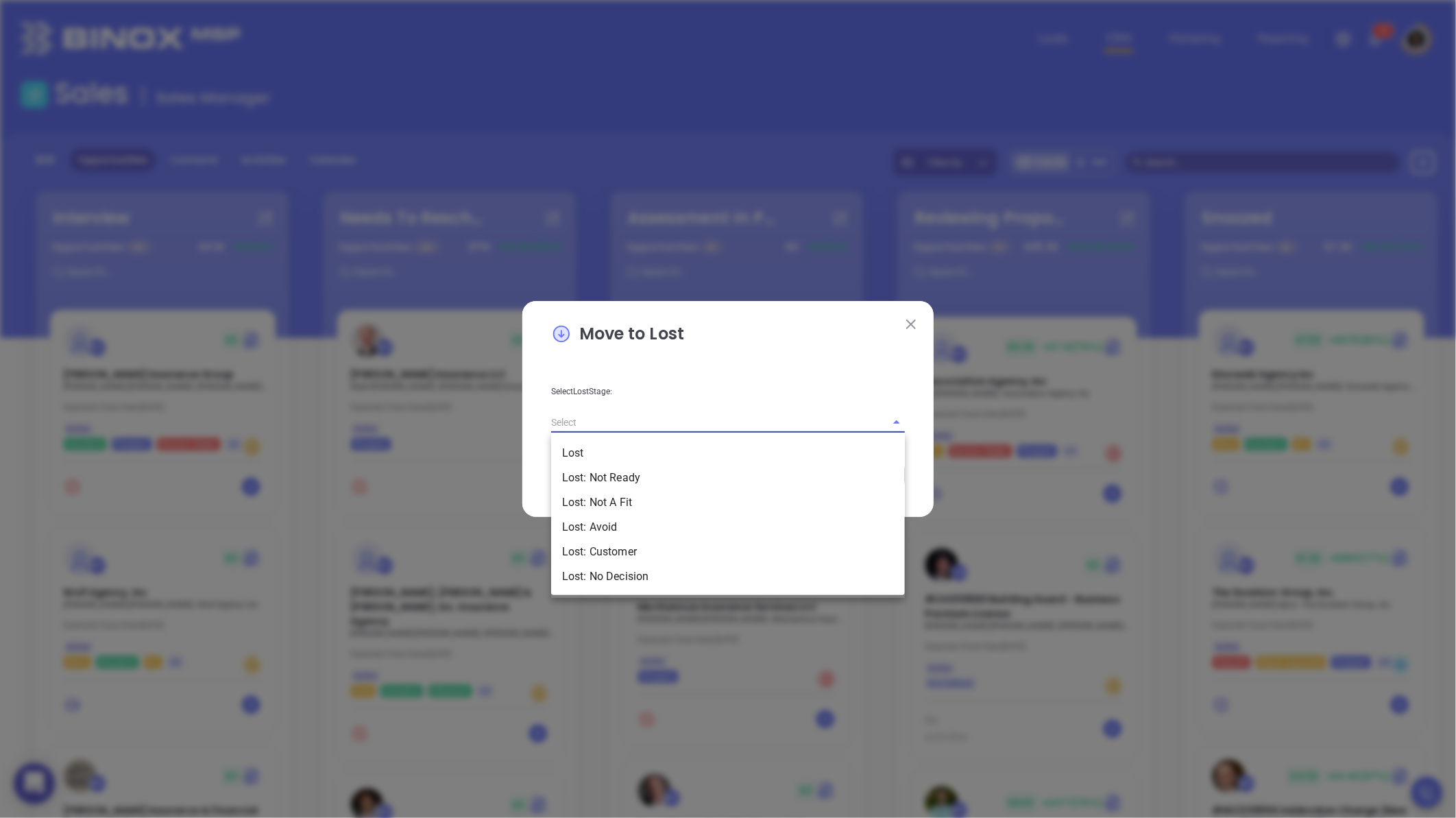
click at [748, 412] on input "text" at bounding box center [709, 422] width 315 height 20
click at [652, 472] on li "Lost: Not Ready" at bounding box center [728, 478] width 354 height 25
type input "Lost: Not Ready"
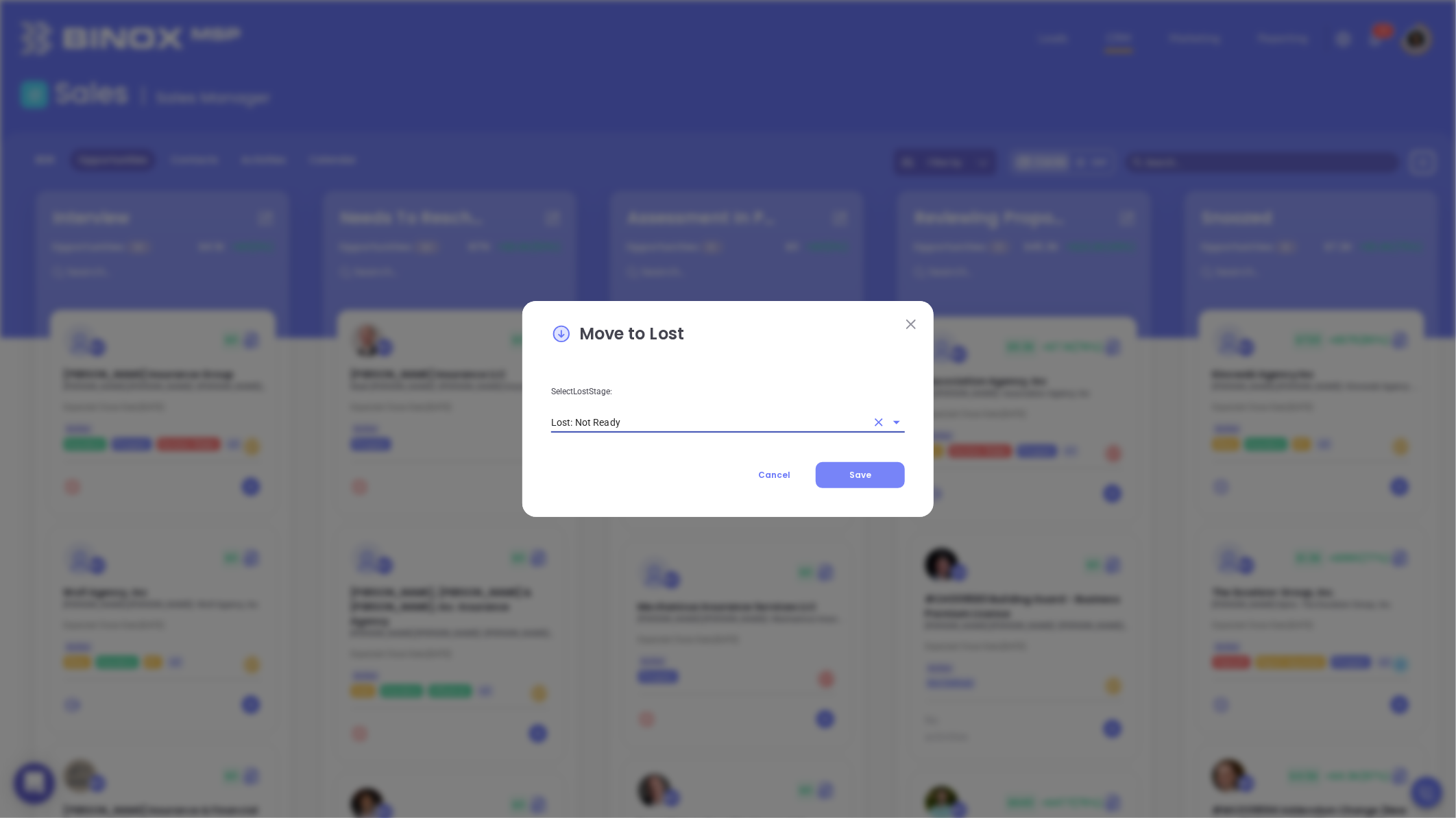
click at [872, 469] on button "Save" at bounding box center [860, 475] width 89 height 26
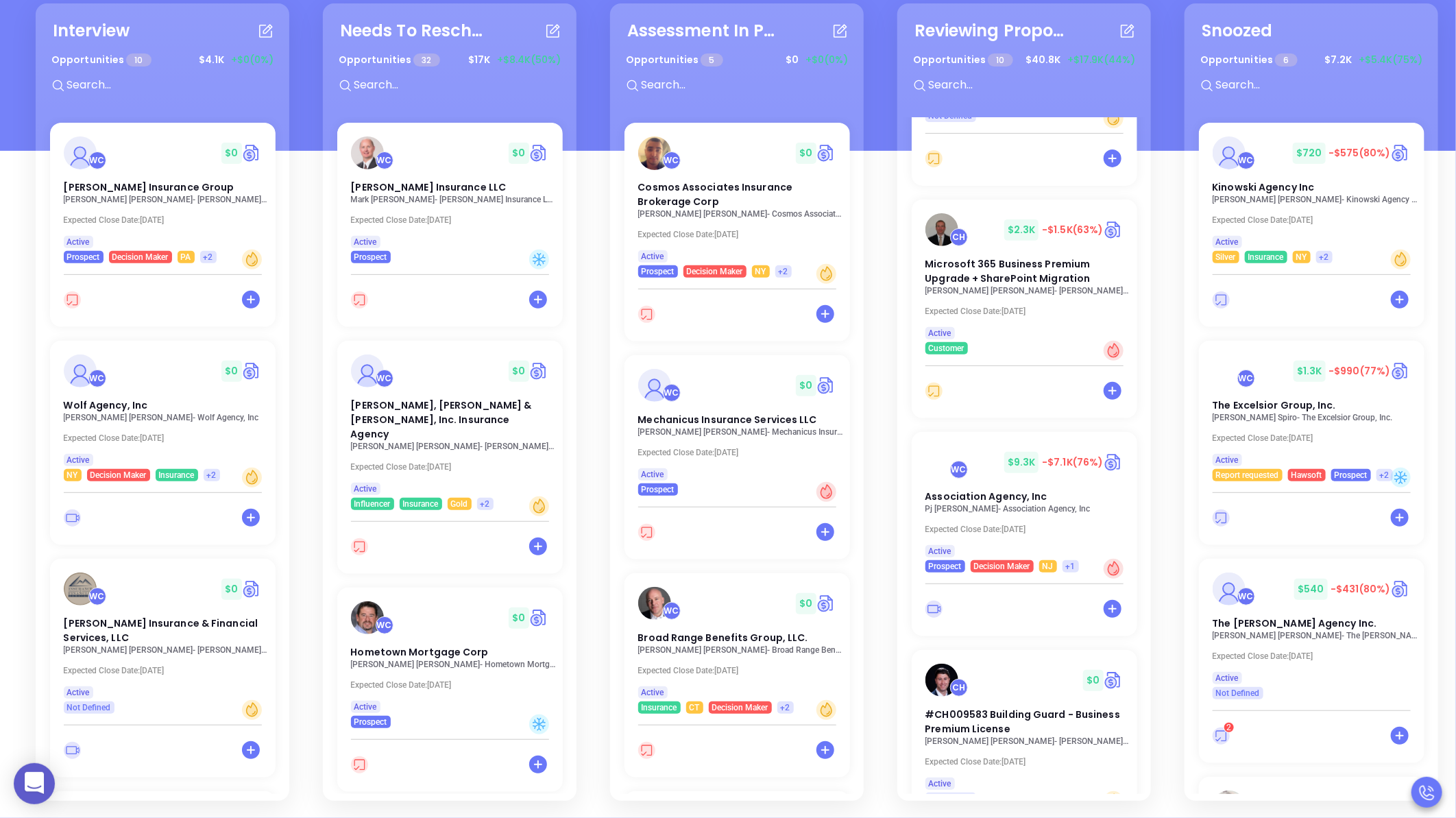
scroll to position [0, 0]
